Goal: Check status: Check status

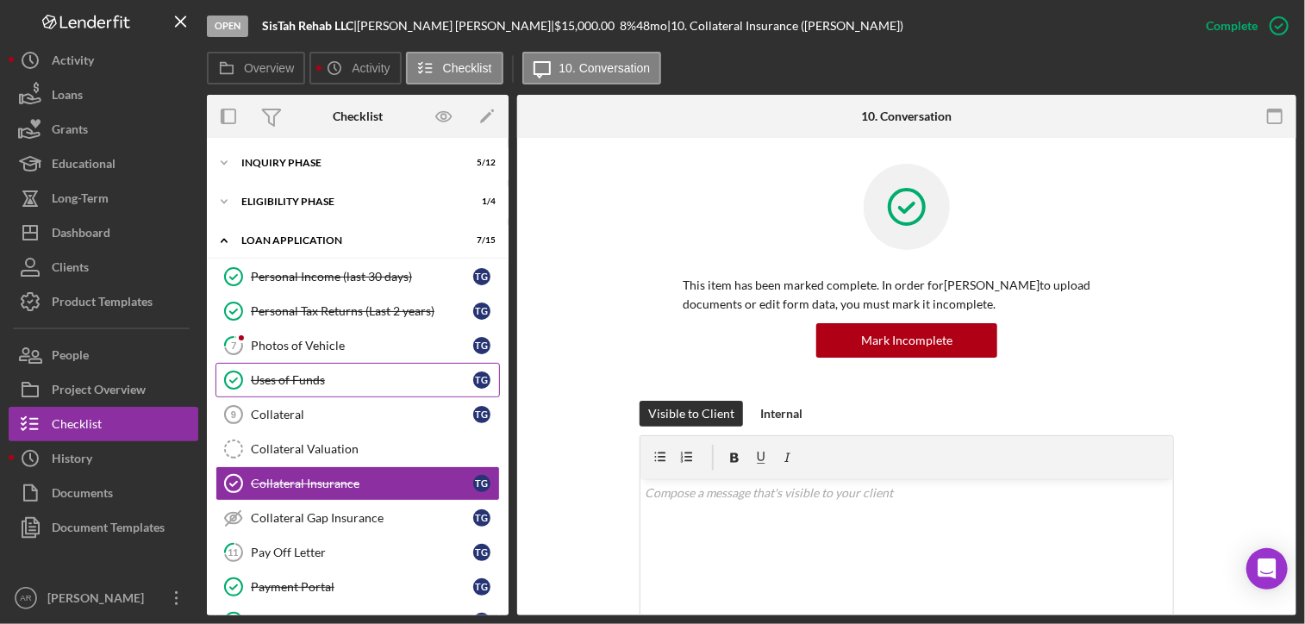
scroll to position [104, 0]
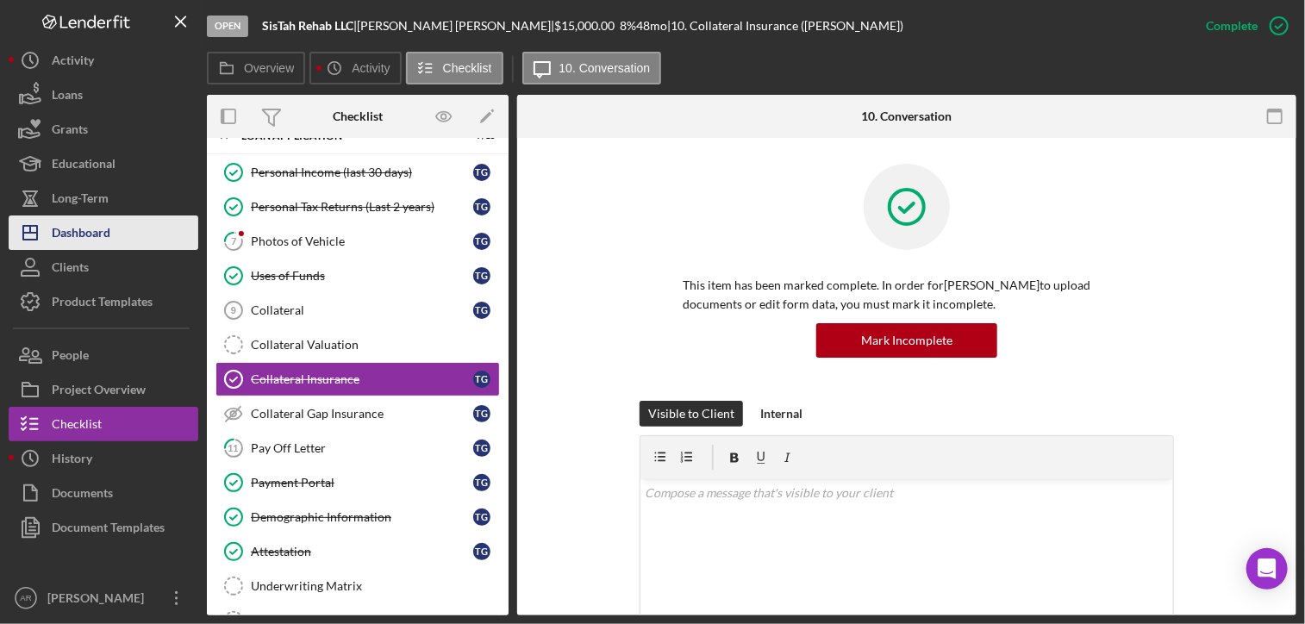
click at [73, 234] on div "Dashboard" at bounding box center [81, 234] width 59 height 39
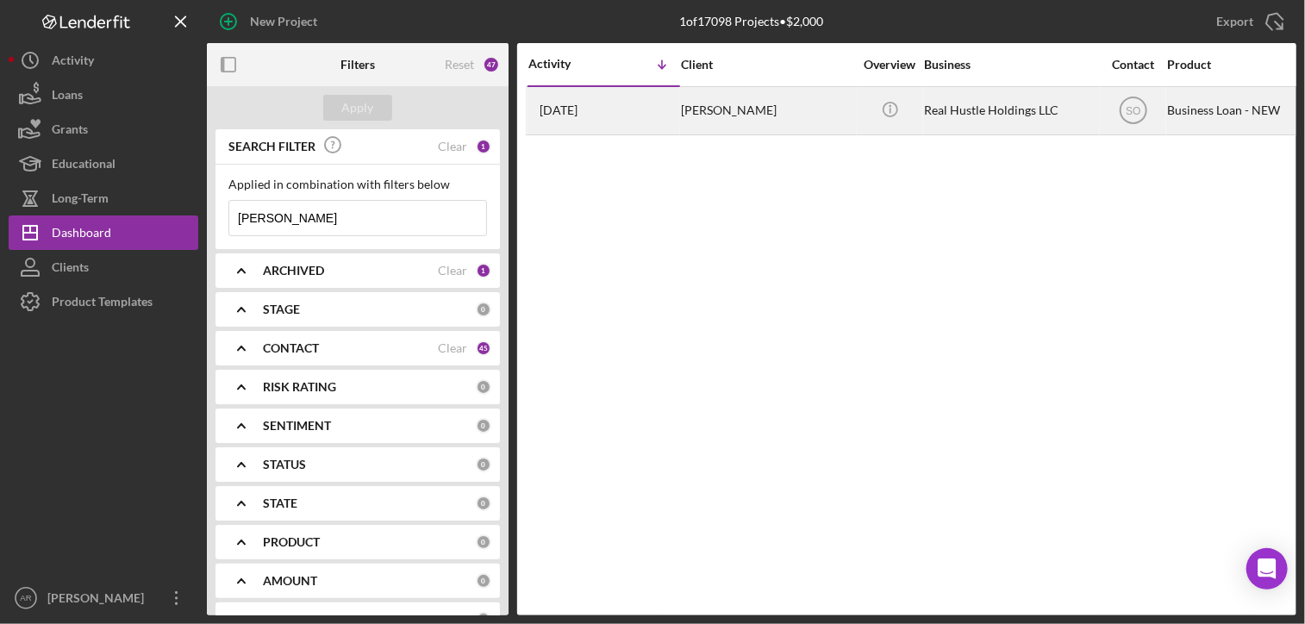
click at [709, 111] on div "[PERSON_NAME]" at bounding box center [767, 111] width 172 height 46
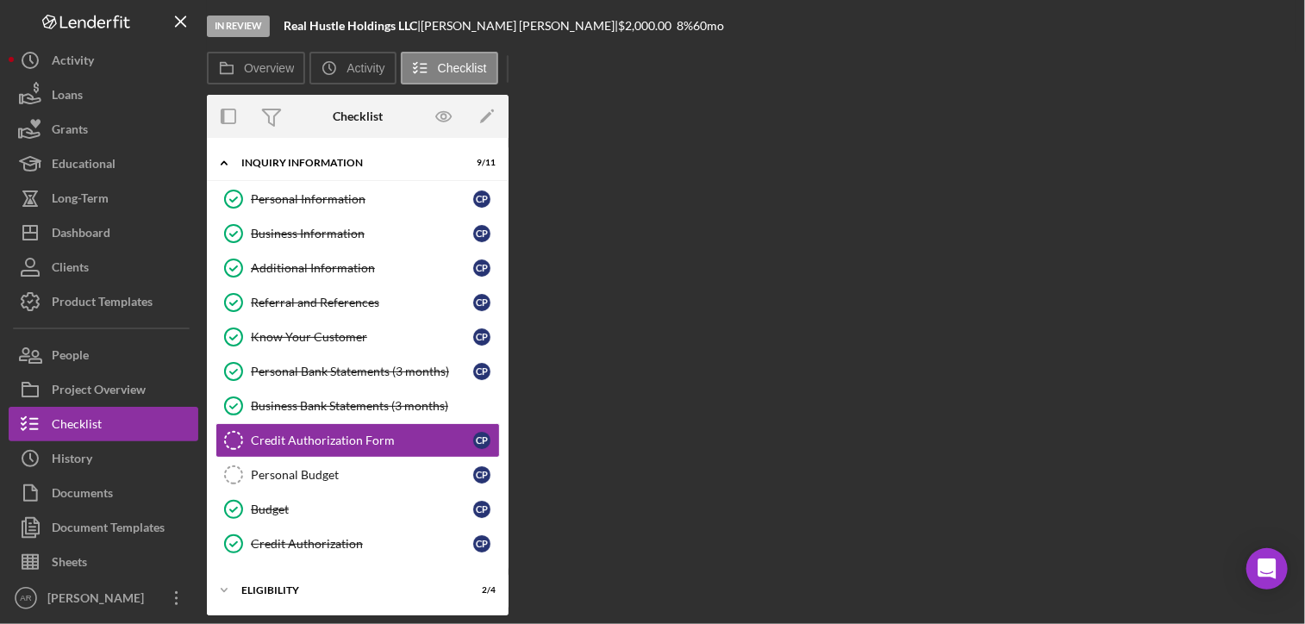
scroll to position [61, 0]
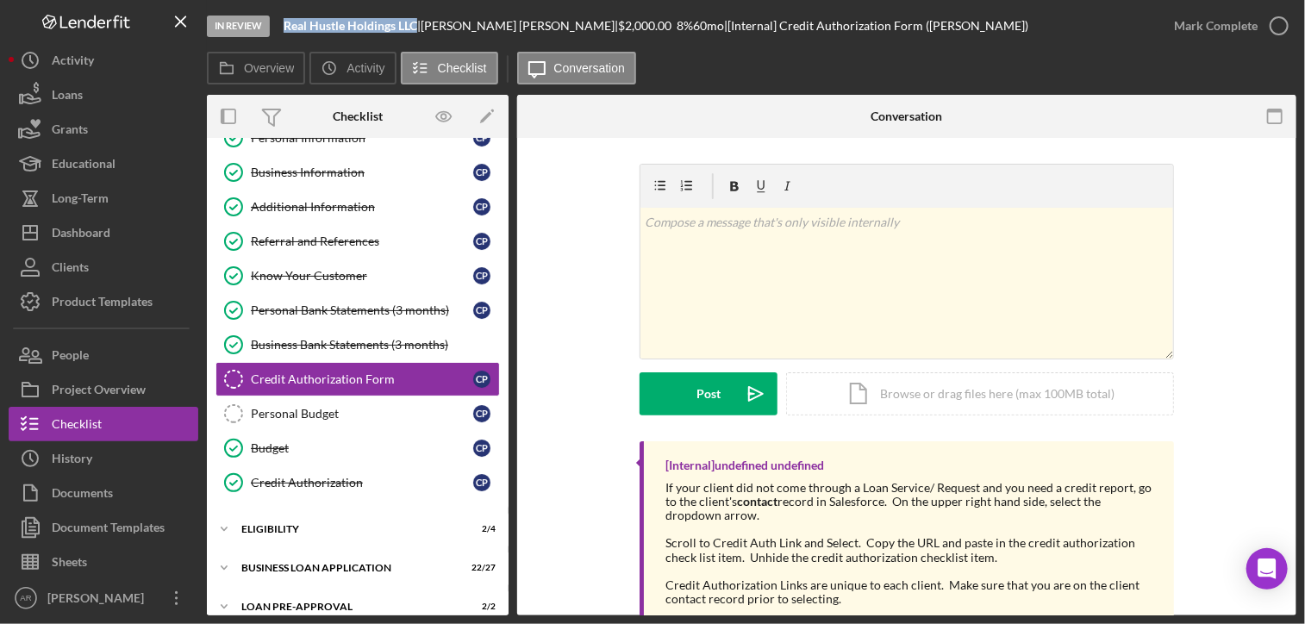
drag, startPoint x: 286, startPoint y: 28, endPoint x: 420, endPoint y: 27, distance: 133.6
click at [420, 27] on div "Real Hustle Holdings LLC |" at bounding box center [351, 26] width 137 height 14
drag, startPoint x: 420, startPoint y: 27, endPoint x: 401, endPoint y: 24, distance: 19.1
copy b "Real Hustle Holdings LLC"
drag, startPoint x: 435, startPoint y: 27, endPoint x: 517, endPoint y: 26, distance: 81.9
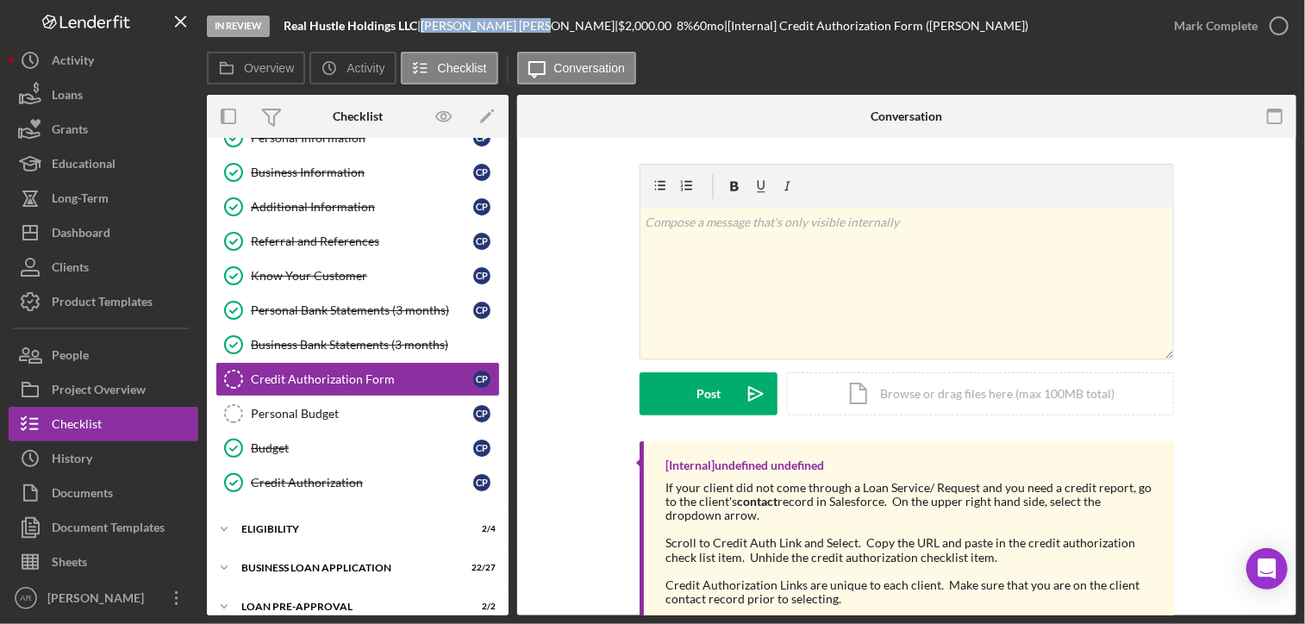
click at [517, 26] on div "[PERSON_NAME] |" at bounding box center [518, 26] width 197 height 14
drag, startPoint x: 517, startPoint y: 26, endPoint x: 506, endPoint y: 27, distance: 11.2
copy div "[PERSON_NAME]"
drag, startPoint x: 358, startPoint y: 347, endPoint x: 456, endPoint y: 384, distance: 104.2
click at [358, 347] on div "Business Bank Statements (3 months)" at bounding box center [375, 345] width 248 height 14
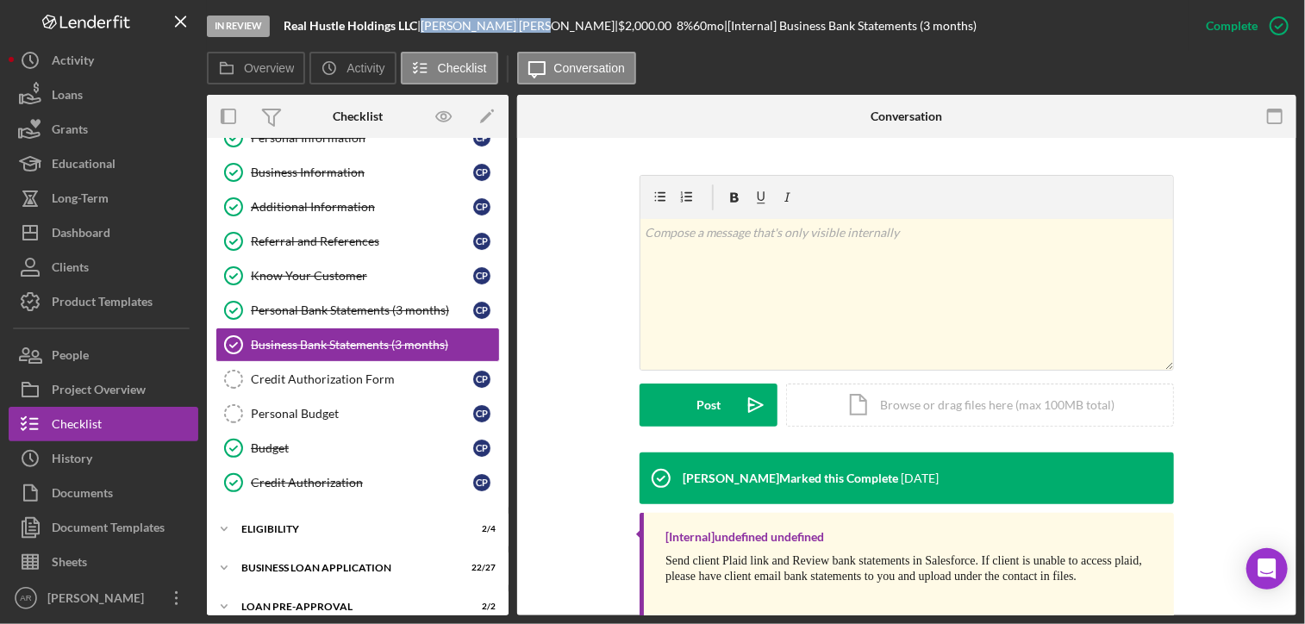
scroll to position [262, 0]
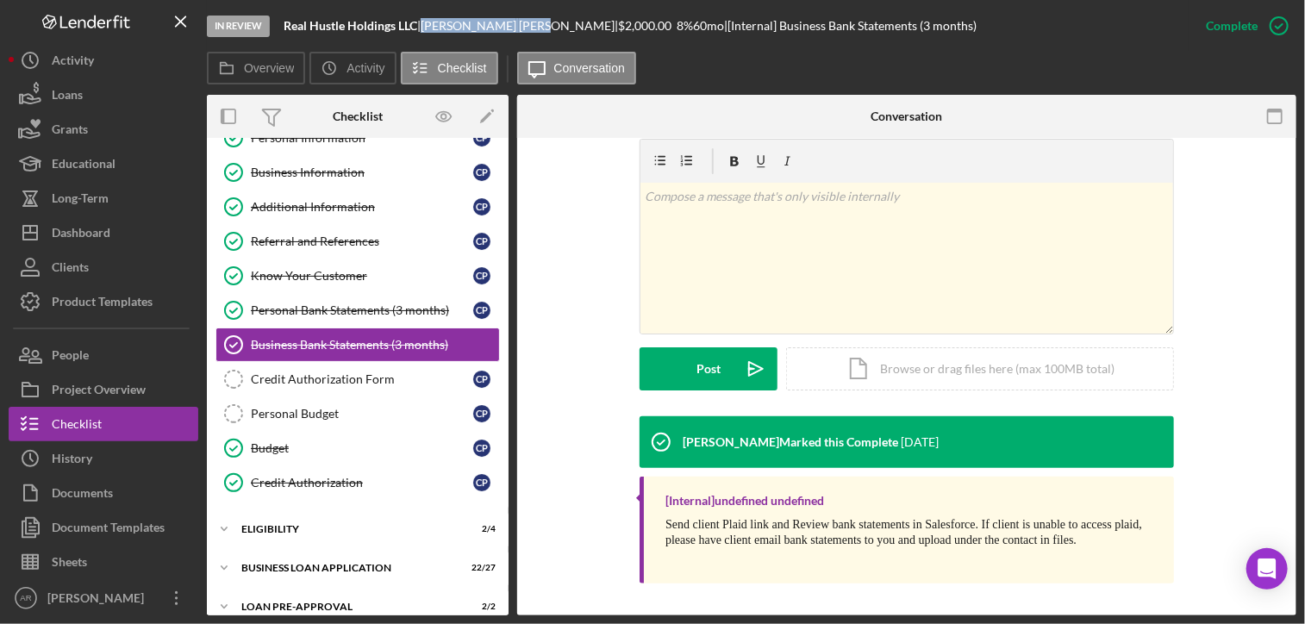
drag, startPoint x: 310, startPoint y: 165, endPoint x: 557, endPoint y: 288, distance: 275.5
click at [310, 165] on div "Business Information" at bounding box center [362, 172] width 222 height 14
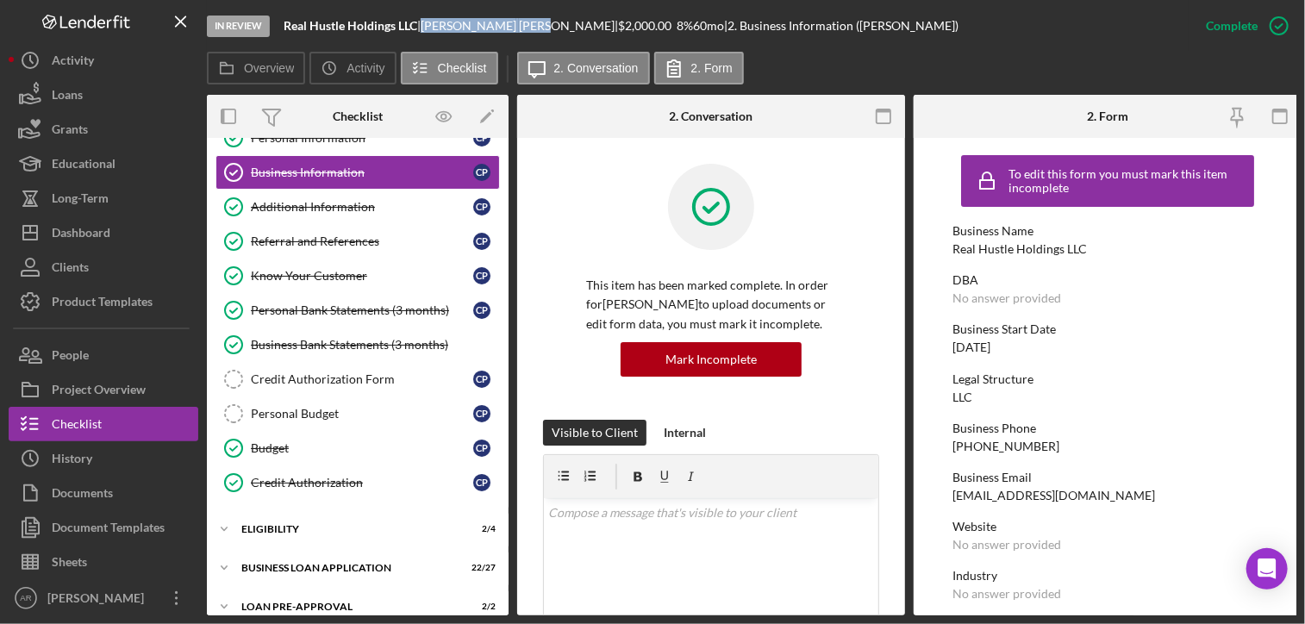
click at [994, 428] on div "Business Phone" at bounding box center [1107, 428] width 310 height 14
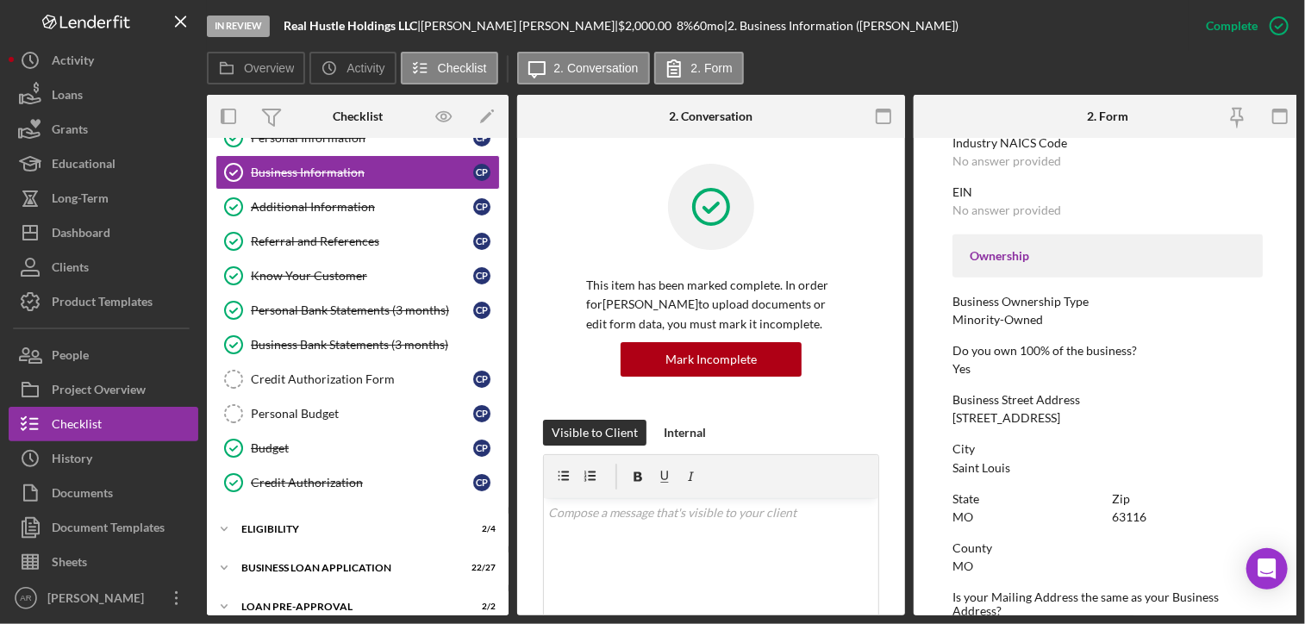
scroll to position [517, 0]
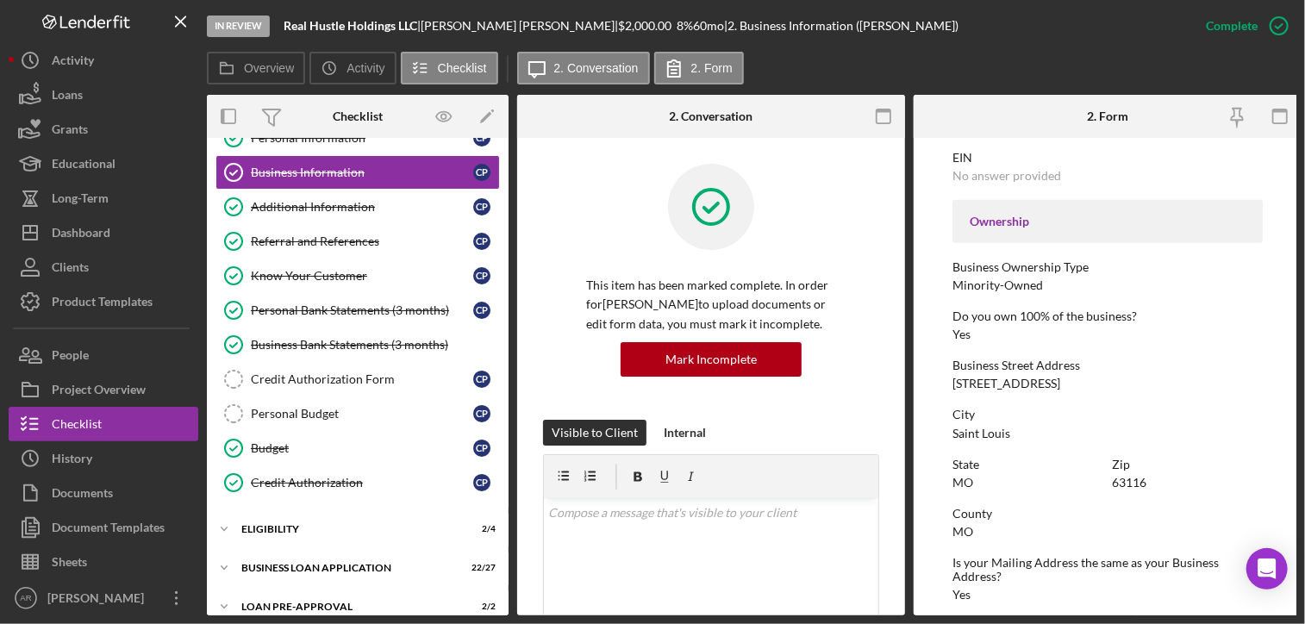
drag, startPoint x: 951, startPoint y: 379, endPoint x: 1079, endPoint y: 383, distance: 127.6
click at [1079, 383] on div "Business Street Address [STREET_ADDRESS]" at bounding box center [1107, 374] width 310 height 32
drag, startPoint x: 1079, startPoint y: 383, endPoint x: 1056, endPoint y: 383, distance: 22.4
copy div "[STREET_ADDRESS]"
drag, startPoint x: 1110, startPoint y: 478, endPoint x: 1148, endPoint y: 482, distance: 38.1
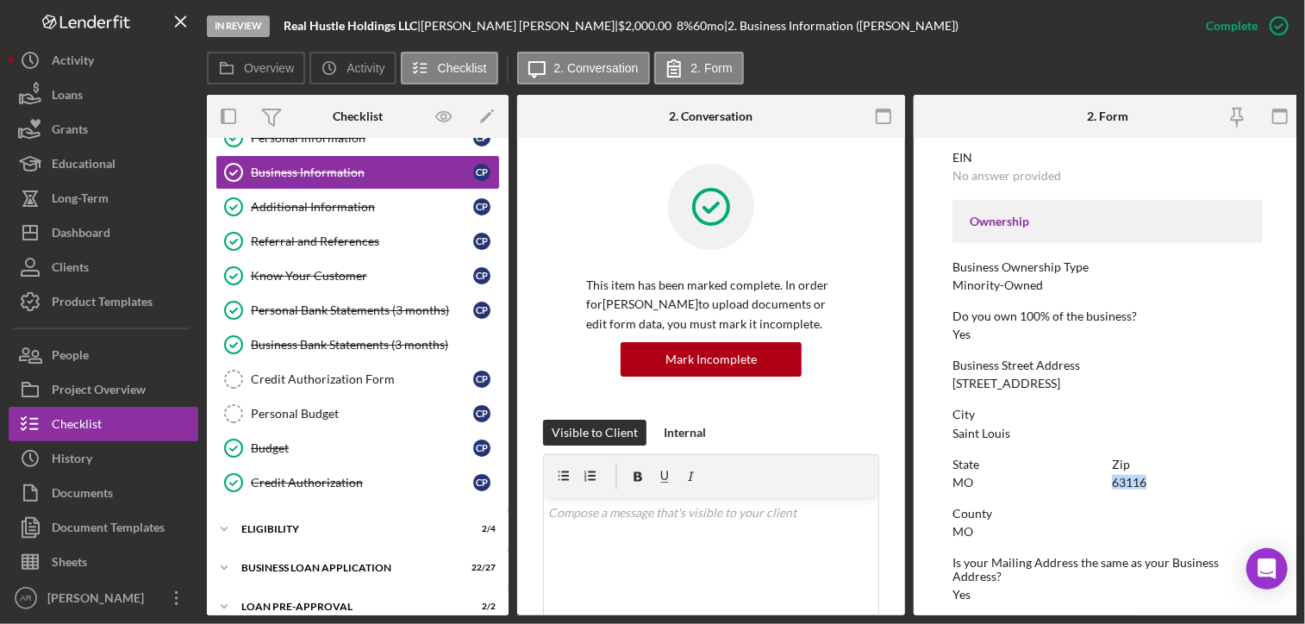
click at [1148, 482] on div "Zip 63116" at bounding box center [1187, 474] width 151 height 32
drag, startPoint x: 1148, startPoint y: 482, endPoint x: 1120, endPoint y: 479, distance: 27.7
copy div "63116"
drag, startPoint x: 433, startPoint y: 24, endPoint x: 516, endPoint y: 27, distance: 82.8
click at [516, 27] on div "[PERSON_NAME] |" at bounding box center [518, 26] width 197 height 14
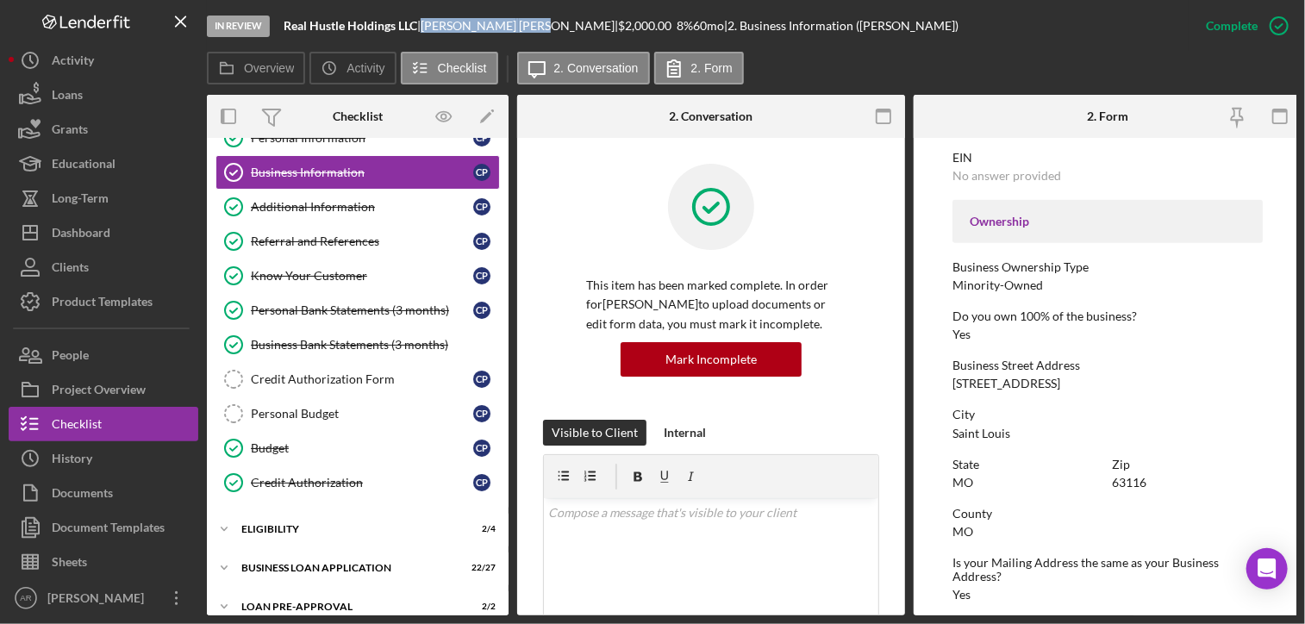
copy div "[PERSON_NAME]"
click at [225, 559] on icon "Icon/Expander" at bounding box center [224, 568] width 34 height 34
drag, startPoint x: 501, startPoint y: 283, endPoint x: 503, endPoint y: 312, distance: 29.3
click at [503, 312] on div "Personal Information Personal Information C P Business Information Business Inf…" at bounding box center [358, 315] width 302 height 388
drag, startPoint x: 508, startPoint y: 292, endPoint x: 506, endPoint y: 312, distance: 20.0
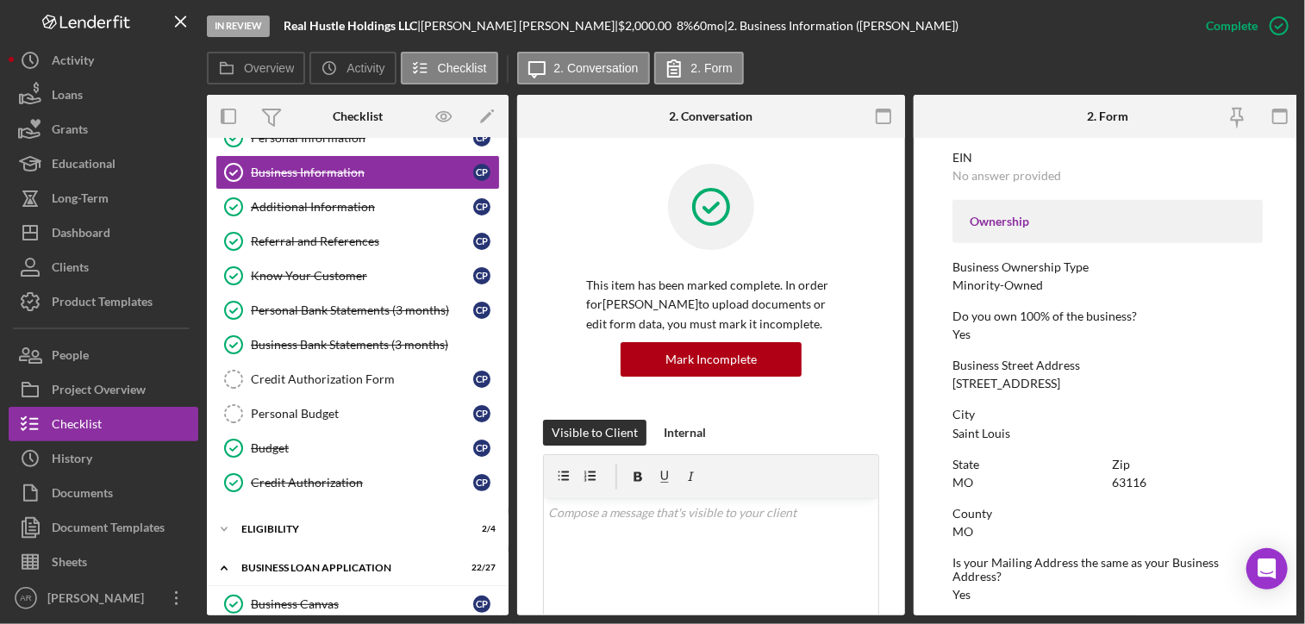
click at [506, 312] on div "Overview Internal Workflow Stage In Review Icon/Dropdown Arrow Archive (can una…" at bounding box center [751, 355] width 1089 height 520
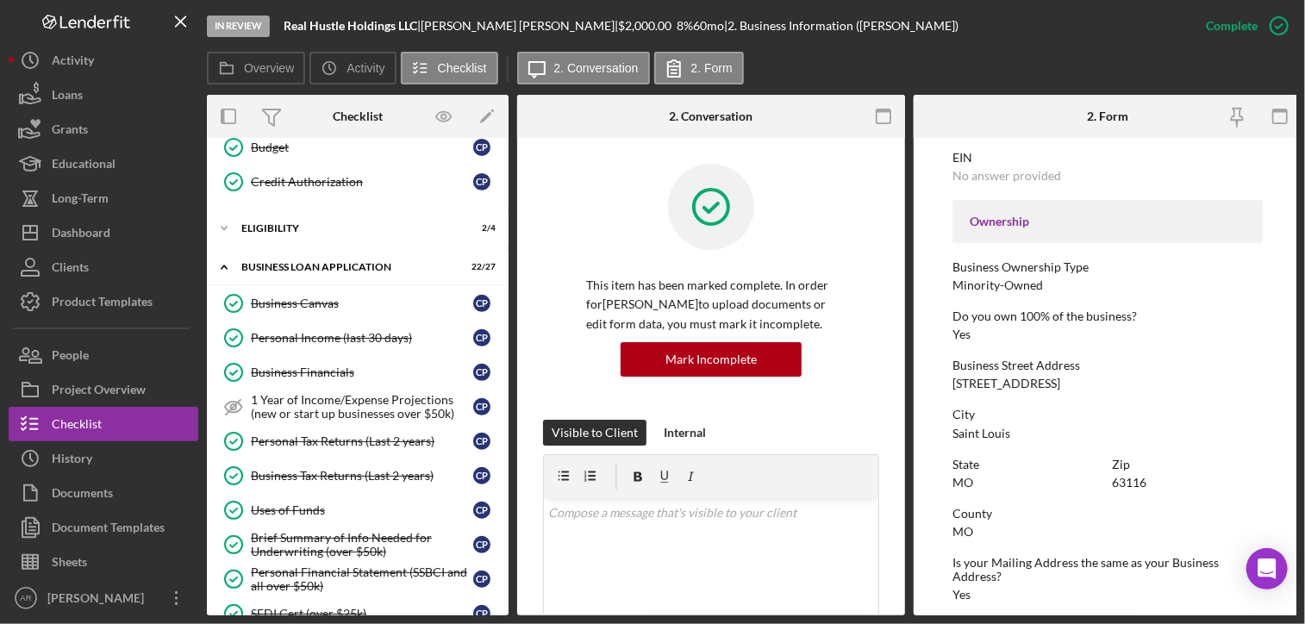
scroll to position [380, 0]
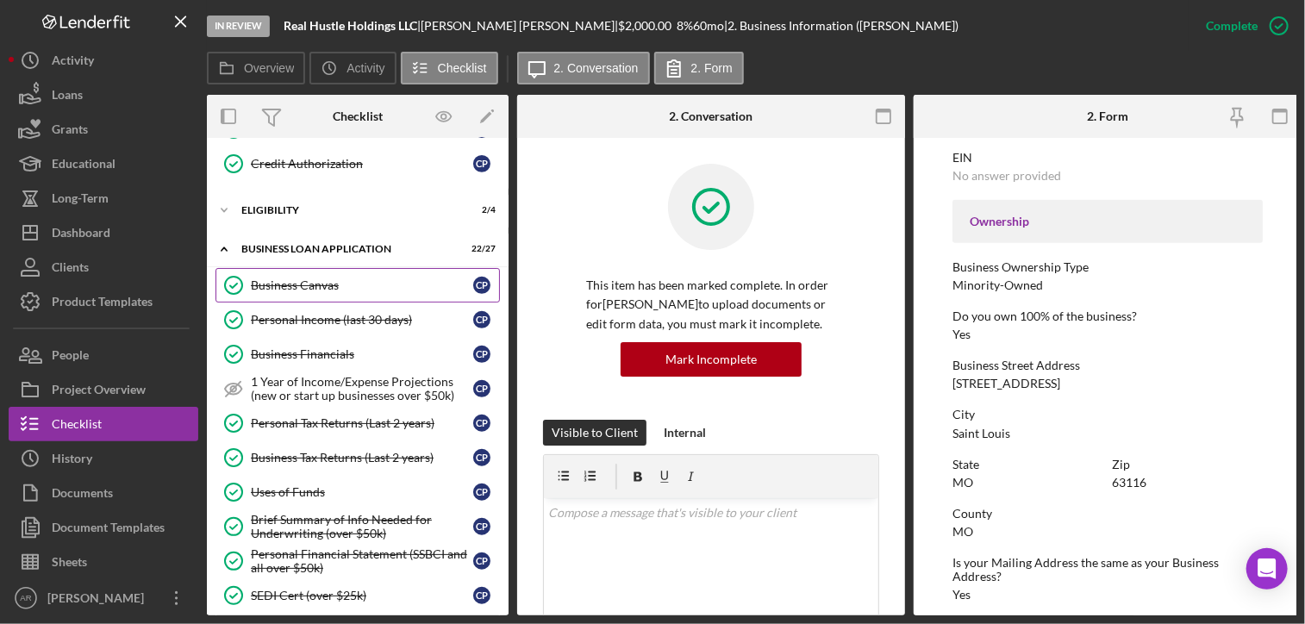
click at [292, 292] on link "Business Canvas Business Canvas C P" at bounding box center [357, 285] width 284 height 34
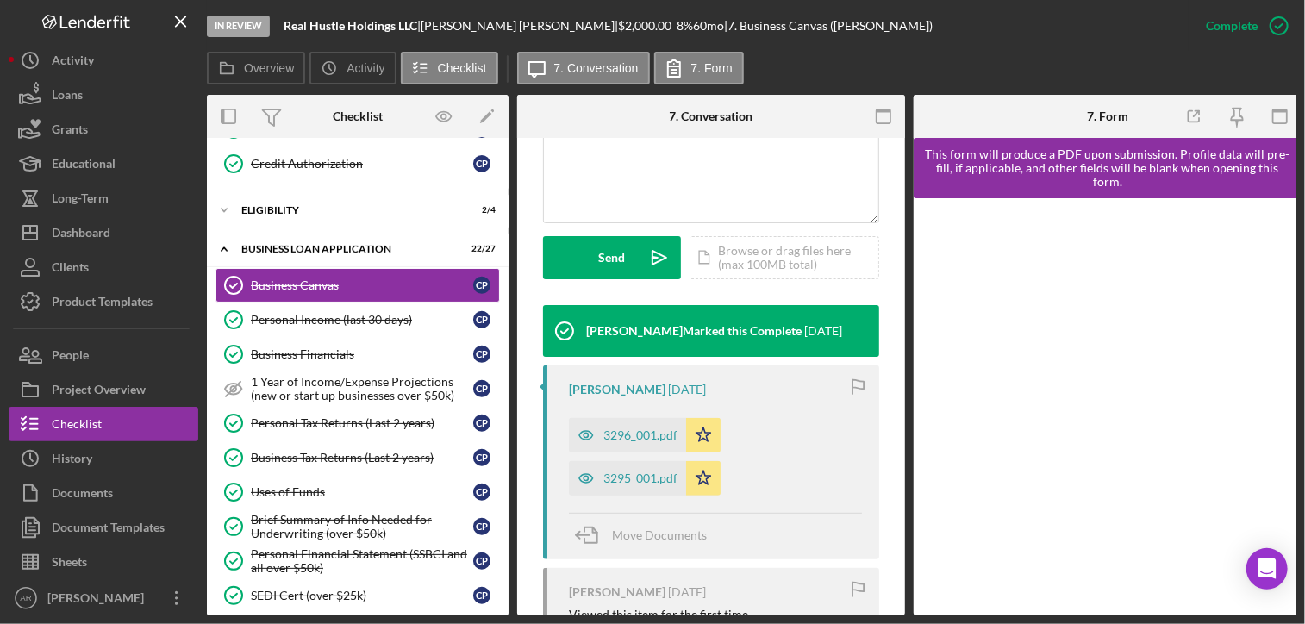
scroll to position [431, 0]
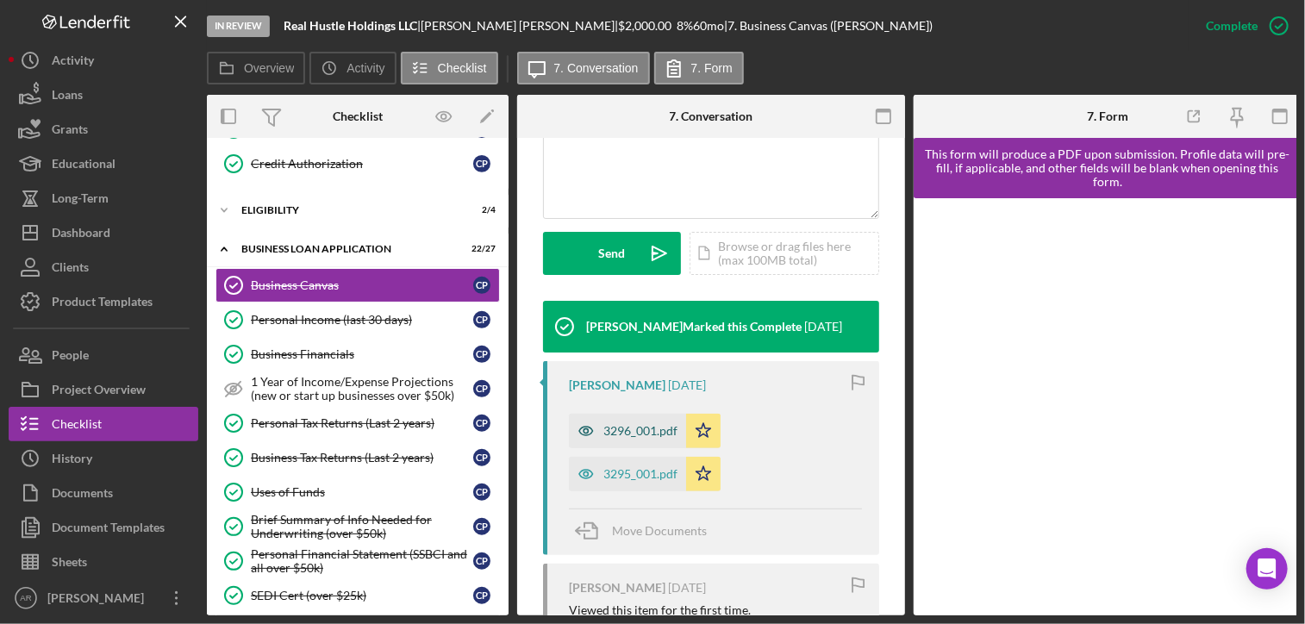
click at [646, 432] on div "3296_001.pdf" at bounding box center [640, 431] width 74 height 14
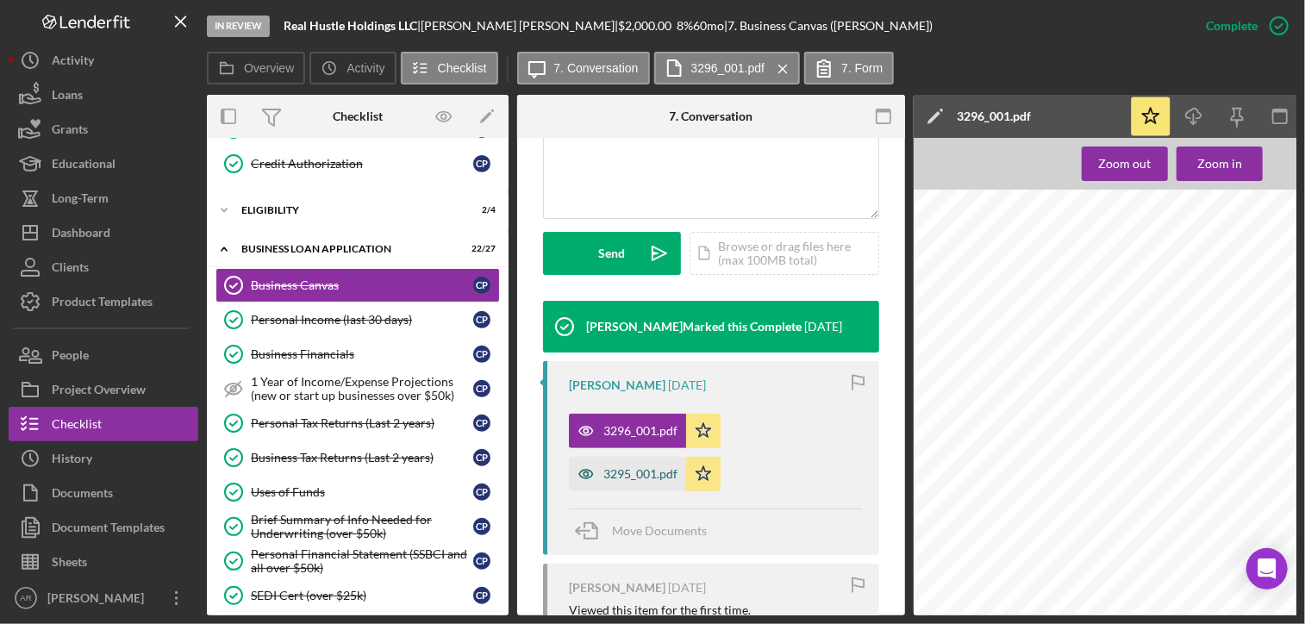
click at [620, 472] on div "3295_001.pdf" at bounding box center [640, 474] width 74 height 14
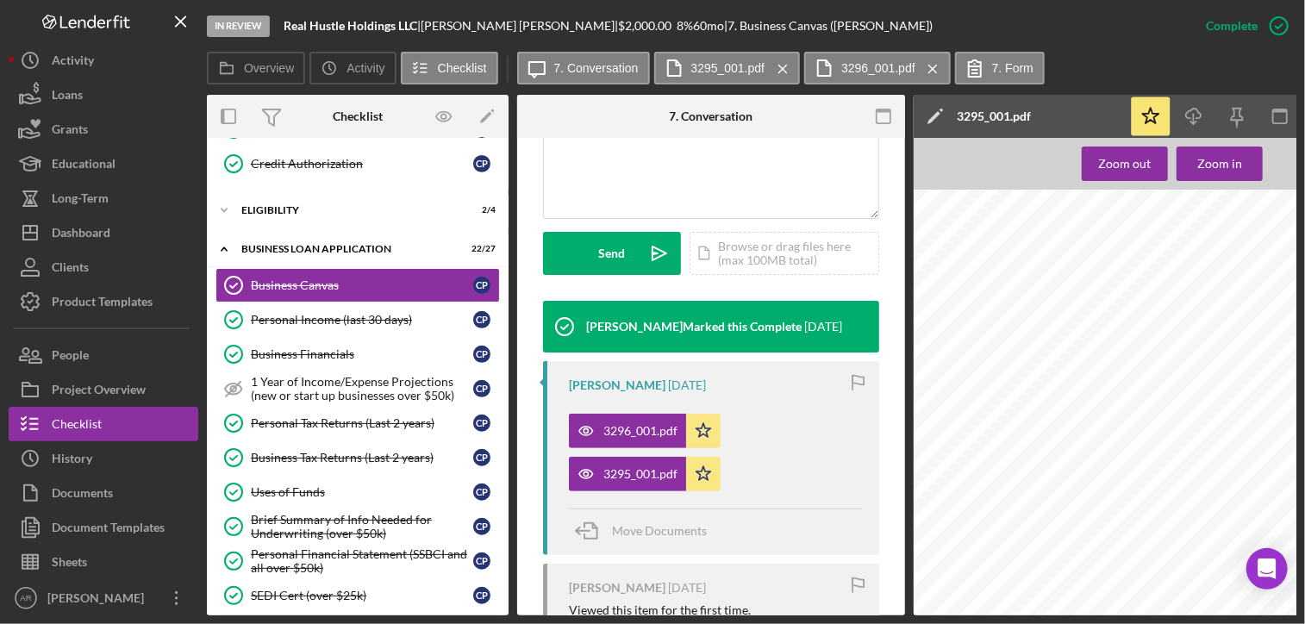
scroll to position [0, 23]
click at [308, 489] on div "Uses of Funds" at bounding box center [362, 492] width 222 height 14
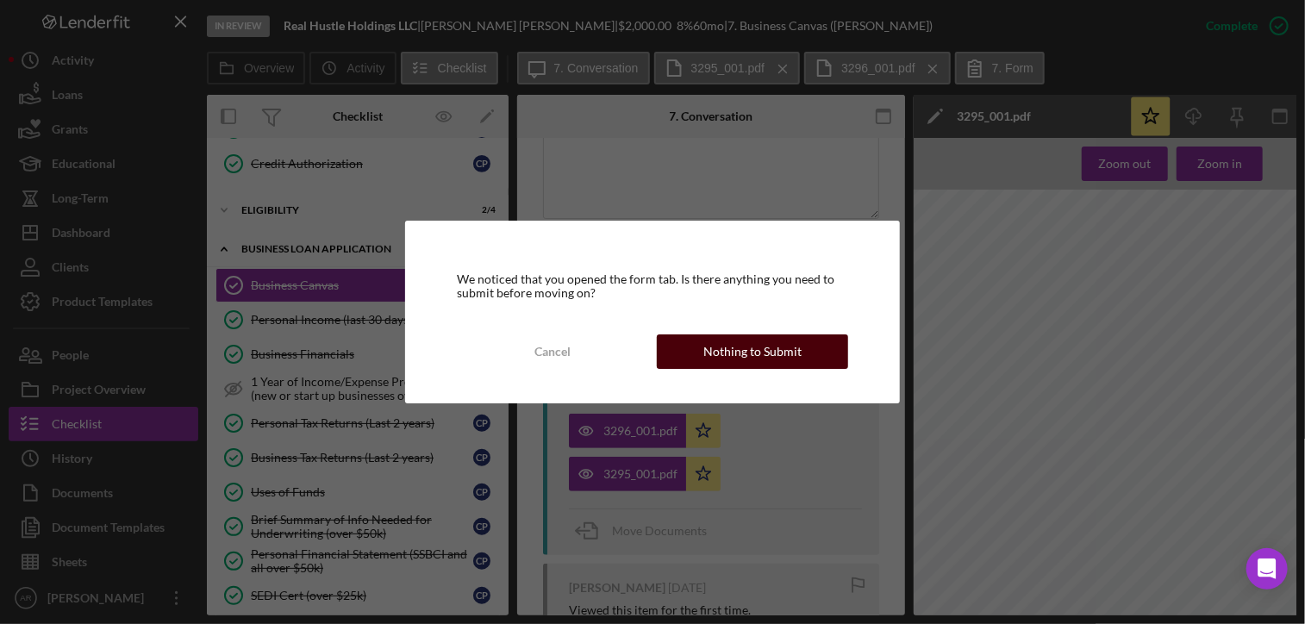
click at [727, 352] on div "Nothing to Submit" at bounding box center [752, 351] width 98 height 34
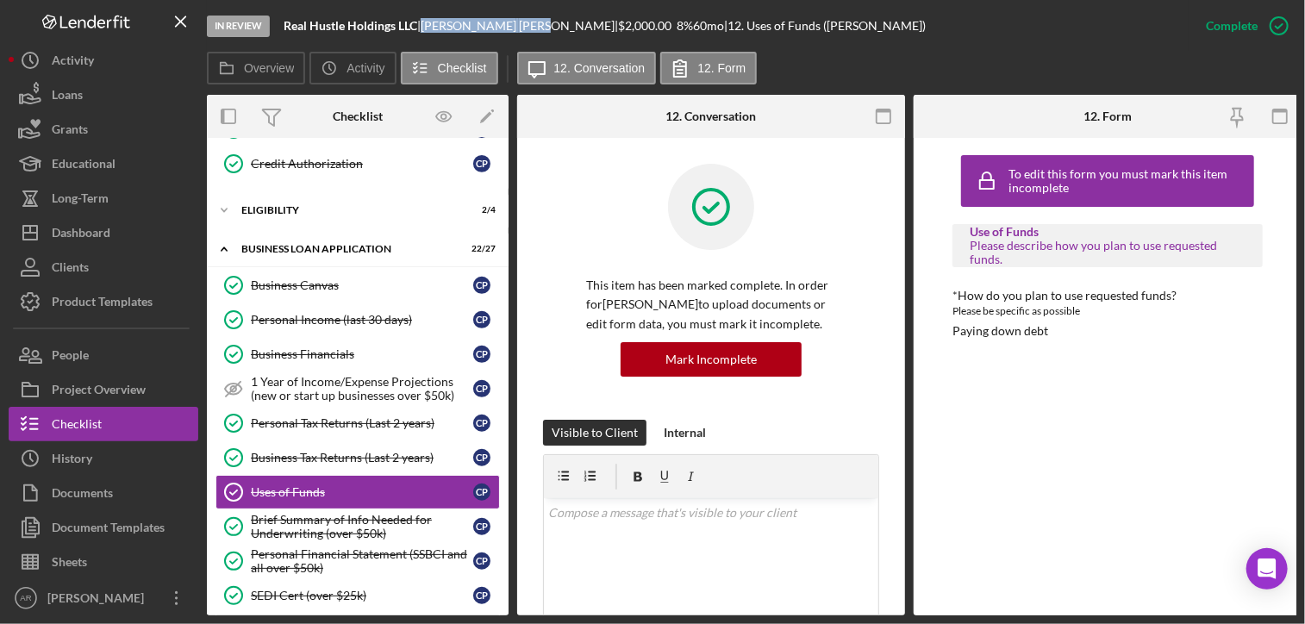
drag, startPoint x: 435, startPoint y: 23, endPoint x: 517, endPoint y: 27, distance: 81.9
click at [517, 27] on div "[PERSON_NAME] |" at bounding box center [518, 26] width 197 height 14
drag, startPoint x: 517, startPoint y: 27, endPoint x: 505, endPoint y: 27, distance: 12.1
copy div "[PERSON_NAME]"
click at [1104, 468] on div "To edit this form you must mark this item incomplete Use of Funds Please descri…" at bounding box center [1107, 376] width 310 height 460
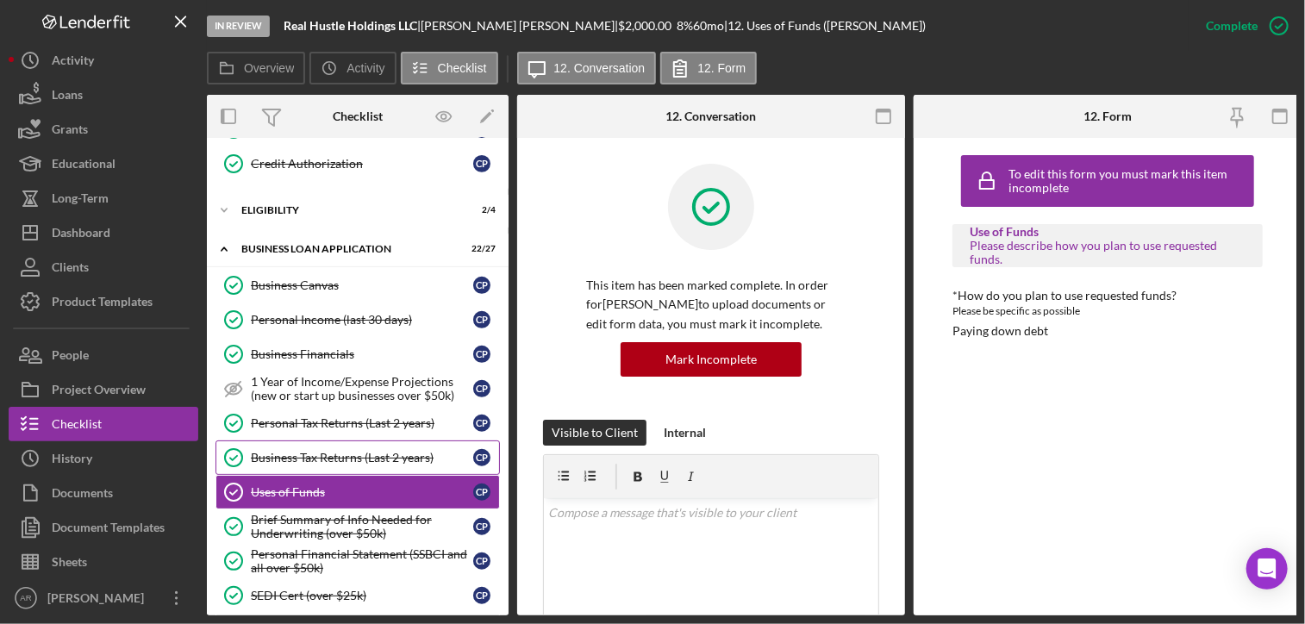
click at [300, 451] on div "Business Tax Returns (Last 2 years)" at bounding box center [362, 458] width 222 height 14
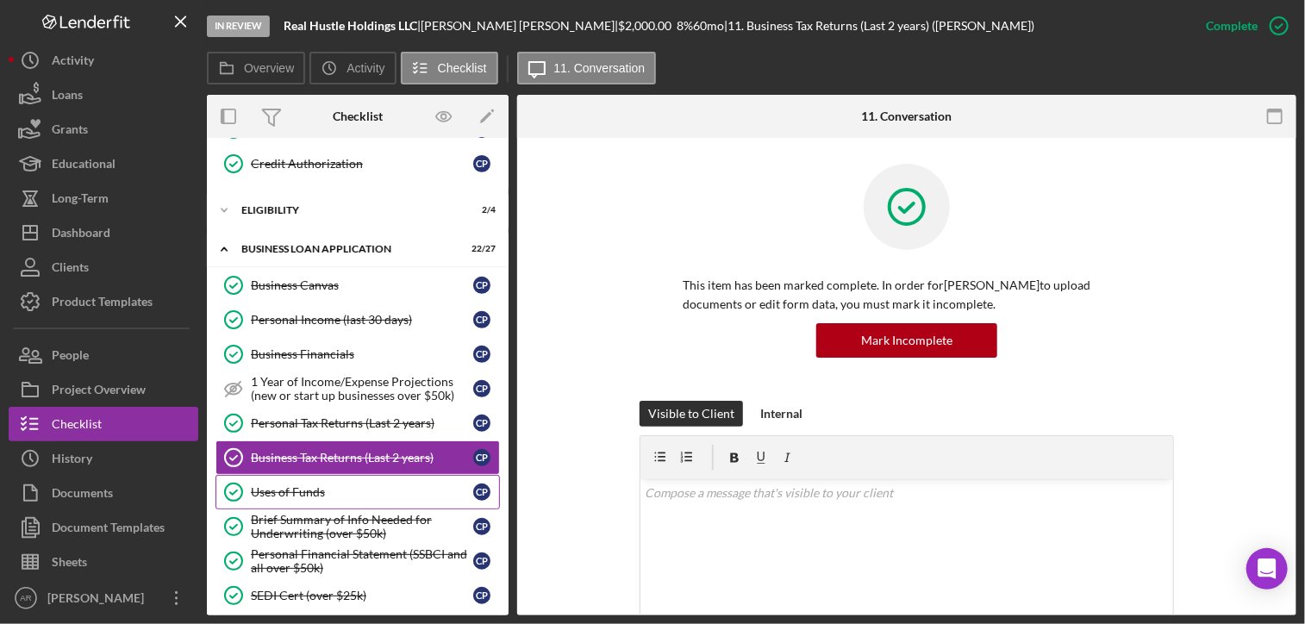
click at [277, 485] on div "Uses of Funds" at bounding box center [362, 492] width 222 height 14
